Goal: Information Seeking & Learning: Learn about a topic

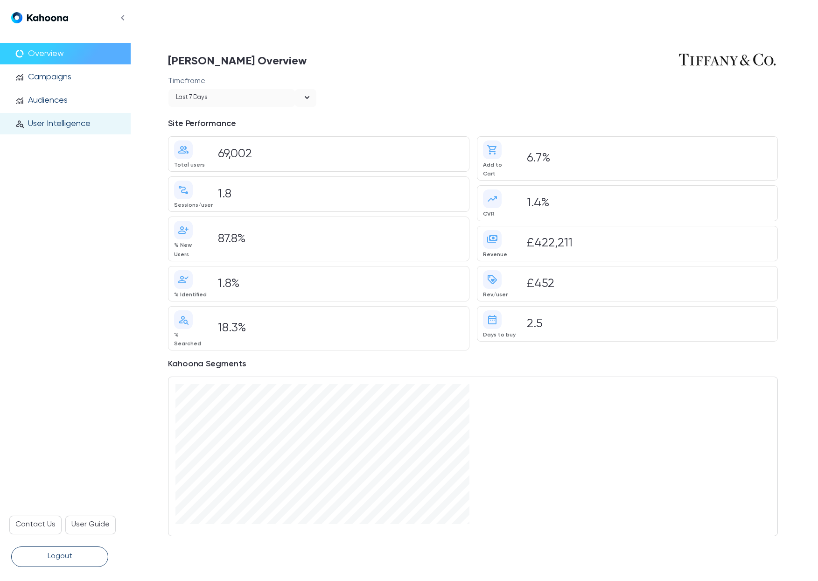
click at [65, 118] on p "User Intelligence" at bounding box center [59, 123] width 63 height 10
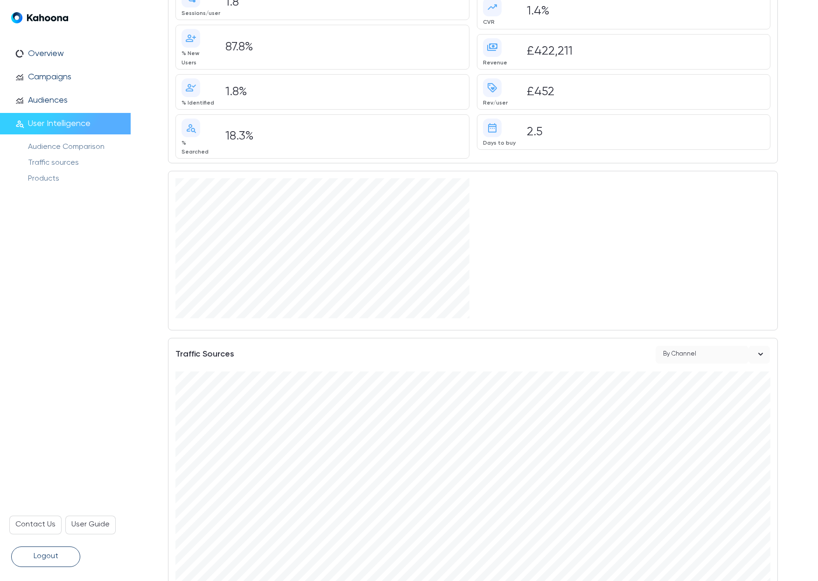
scroll to position [279, 0]
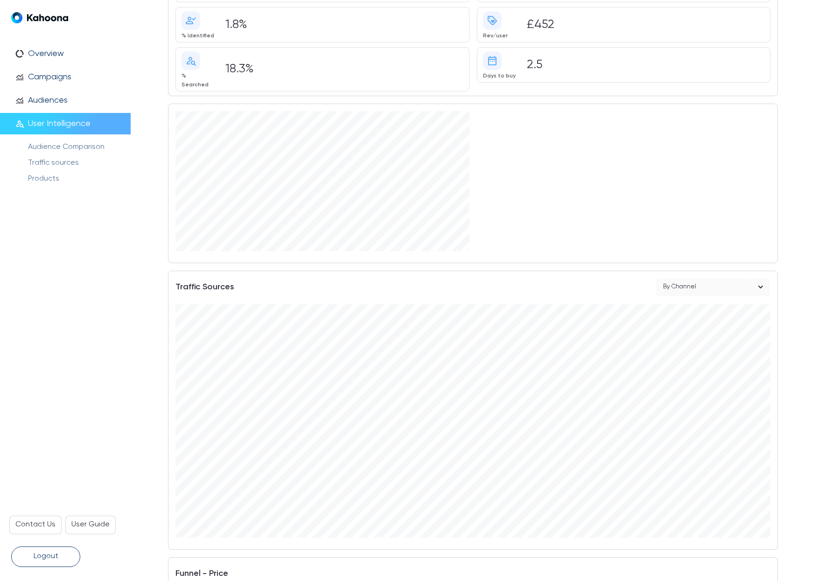
click at [733, 278] on div "By Channel" at bounding box center [701, 287] width 93 height 18
click at [678, 323] on div "By Campaign" at bounding box center [712, 325] width 100 height 12
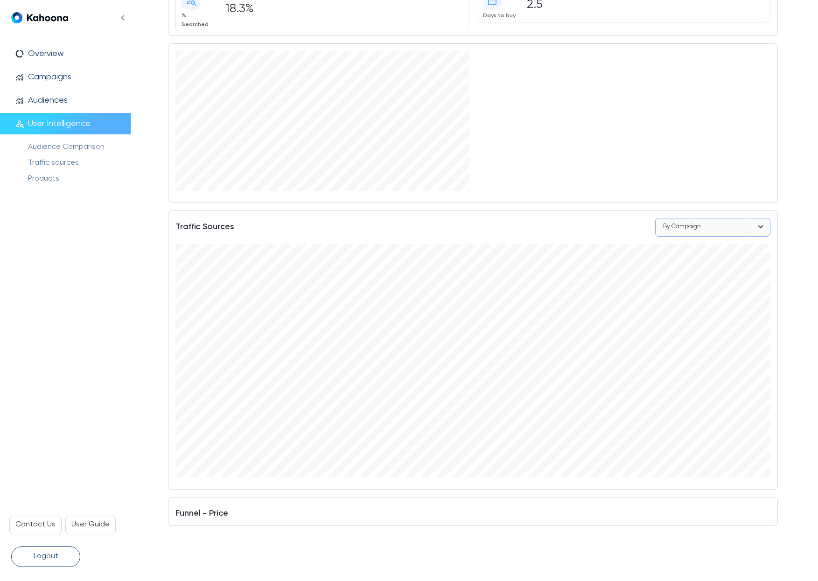
click at [51, 554] on p "Logout" at bounding box center [46, 556] width 25 height 12
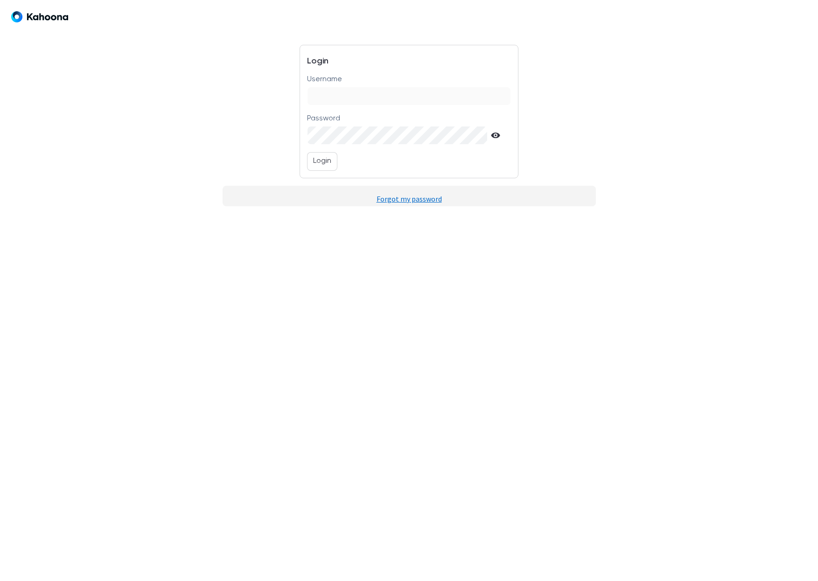
scroll to position [0, 0]
click at [348, 96] on input "Username" at bounding box center [408, 96] width 203 height 18
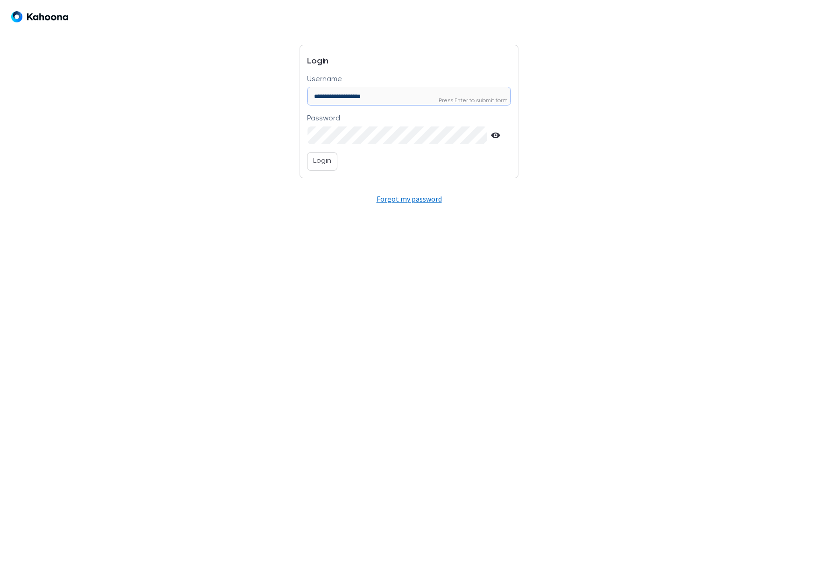
type input "**********"
click at [322, 163] on p "Login" at bounding box center [322, 161] width 18 height 12
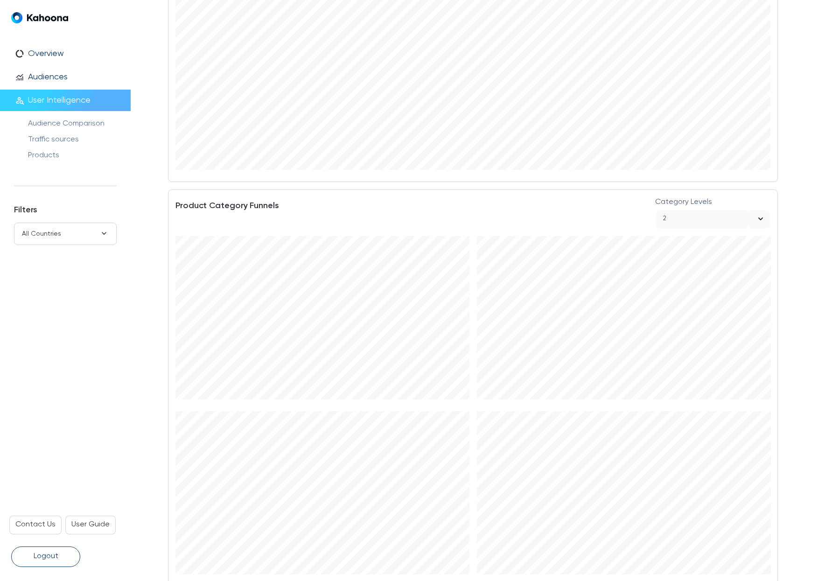
scroll to position [984, 0]
click at [715, 177] on div "2" at bounding box center [701, 186] width 93 height 18
click at [140, 294] on div "**********" at bounding box center [474, 69] width 687 height 2106
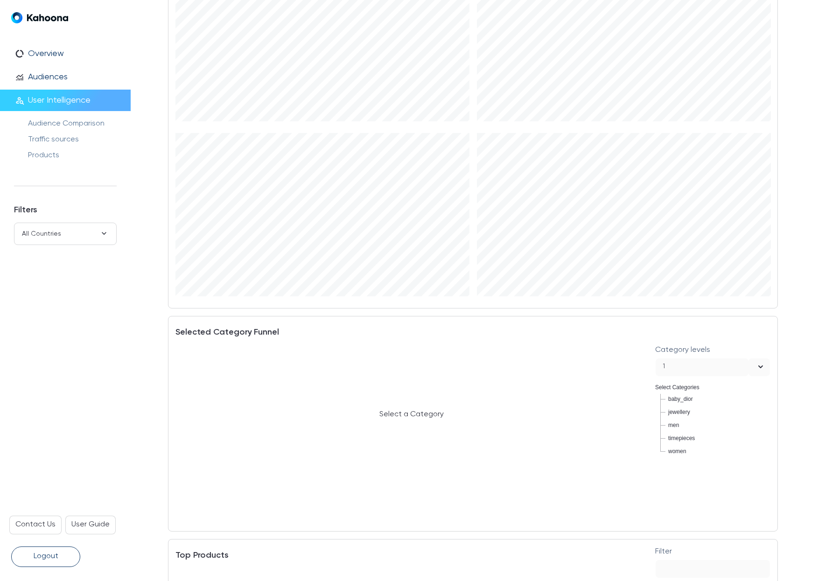
click at [718, 358] on div "1" at bounding box center [701, 367] width 93 height 18
click at [666, 378] on div "2" at bounding box center [712, 384] width 100 height 12
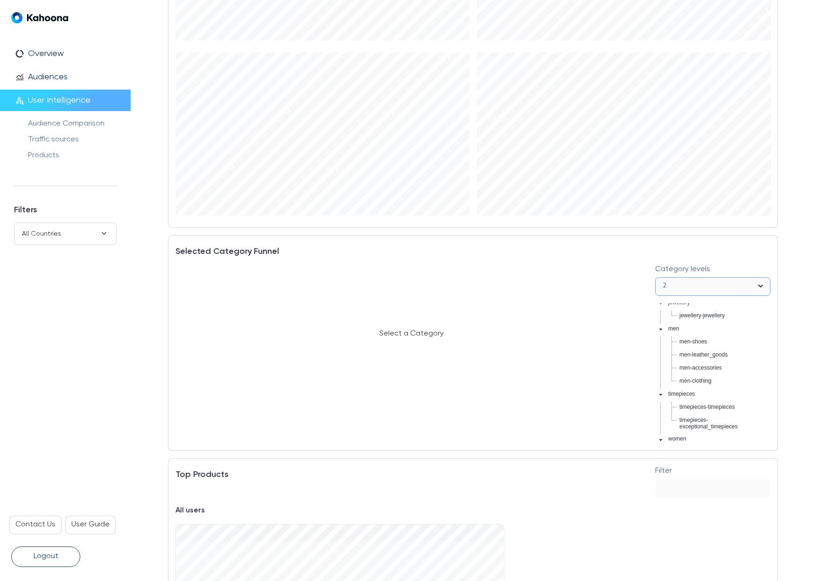
scroll to position [0, 0]
click at [688, 329] on span "baby_dior-newborn" at bounding box center [703, 330] width 48 height 7
click at [725, 278] on div "2" at bounding box center [701, 287] width 93 height 18
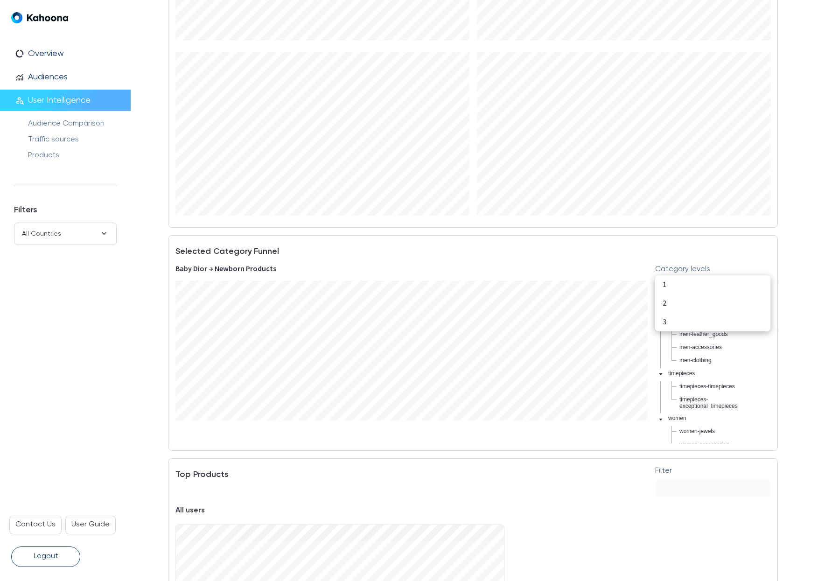
click at [669, 320] on div "3" at bounding box center [712, 322] width 100 height 12
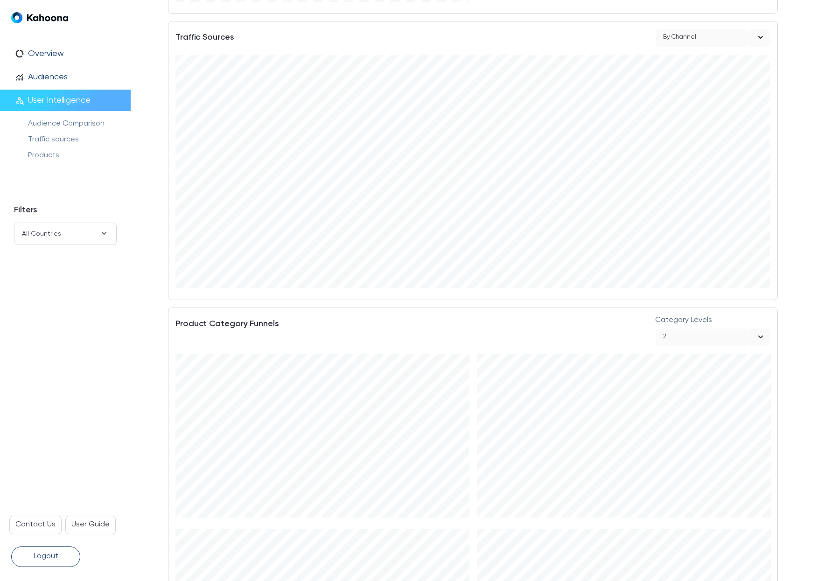
scroll to position [800, 0]
click at [707, 61] on div "By Channel" at bounding box center [701, 70] width 93 height 18
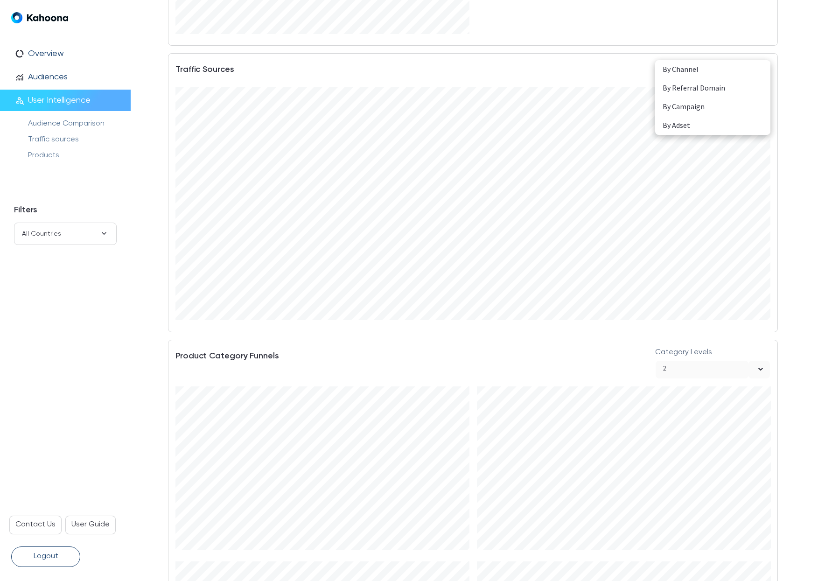
click at [697, 104] on div "By Campaign" at bounding box center [712, 107] width 100 height 12
click at [682, 64] on div "By Campaign" at bounding box center [682, 70] width 38 height 13
click at [683, 72] on div "By Channel" at bounding box center [712, 69] width 100 height 12
click at [681, 64] on div "By Channel" at bounding box center [679, 70] width 33 height 13
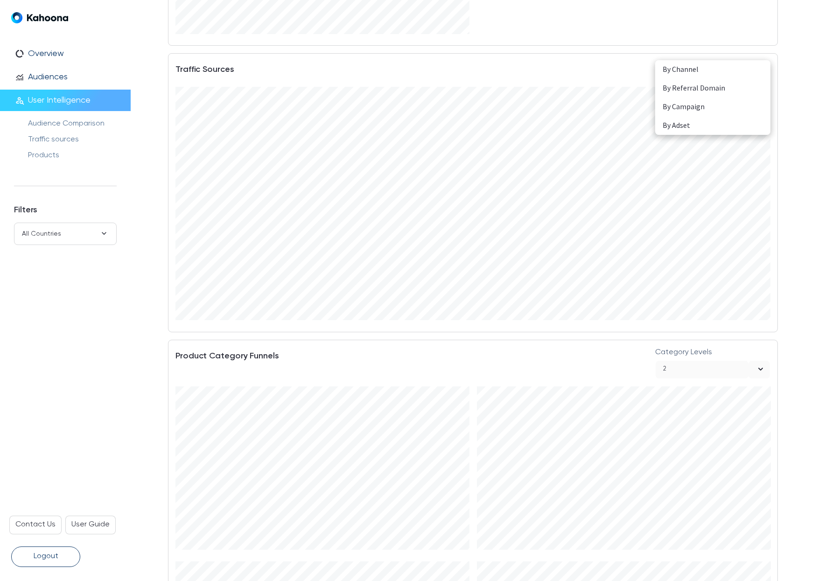
click at [675, 107] on div "By Campaign" at bounding box center [712, 107] width 100 height 12
